Goal: Browse casually: Explore the website without a specific task or goal

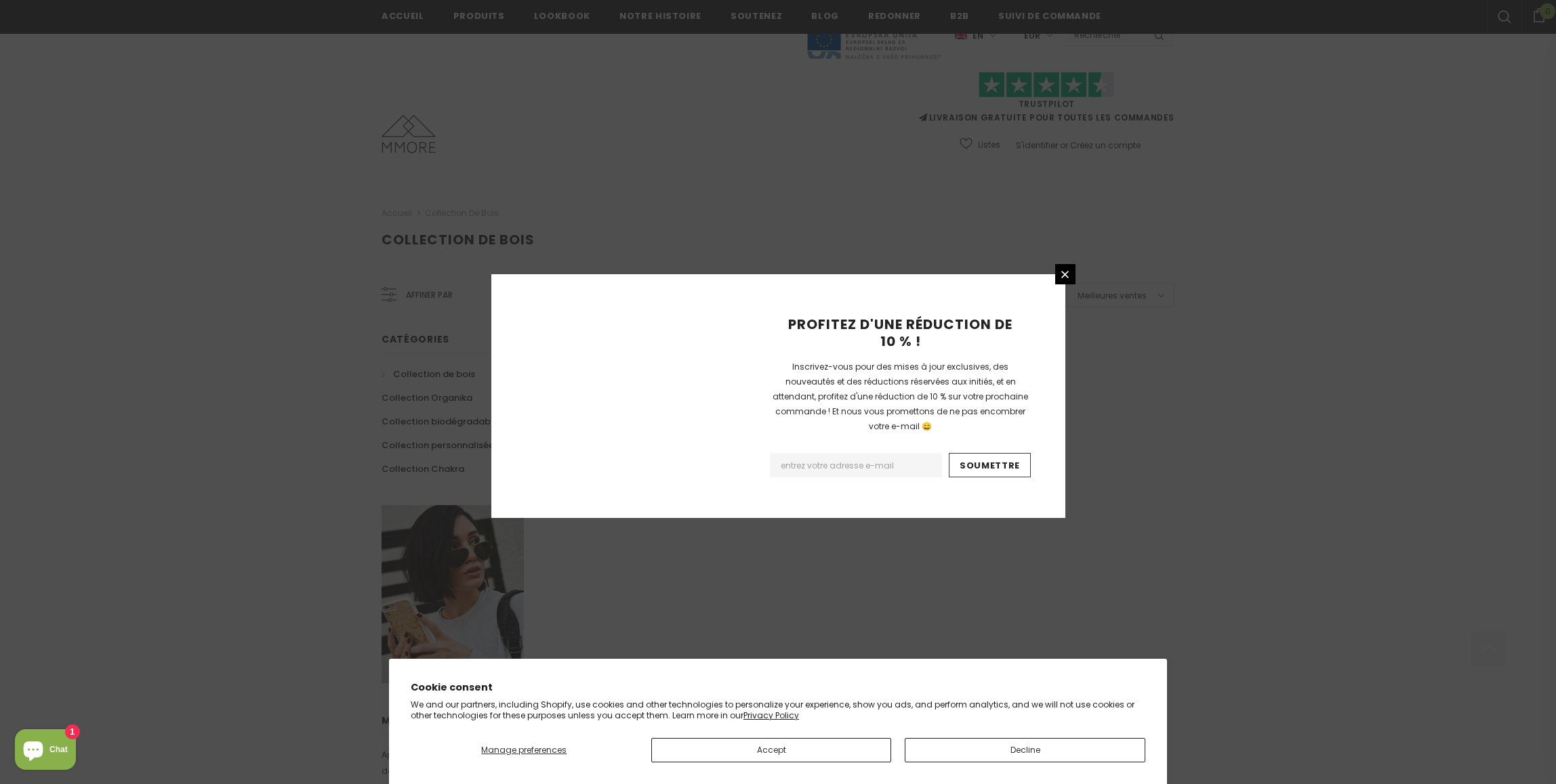
scroll to position [633, 0]
